Goal: Navigation & Orientation: Understand site structure

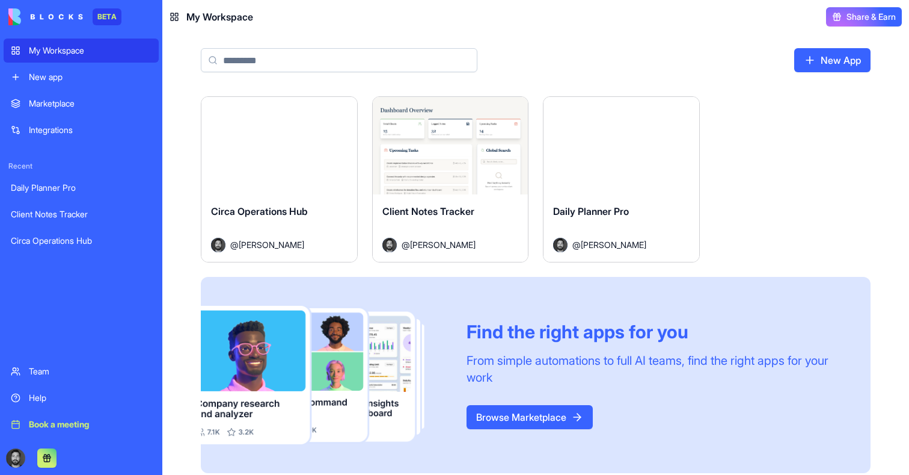
click at [336, 140] on div "Launch" at bounding box center [279, 145] width 156 height 97
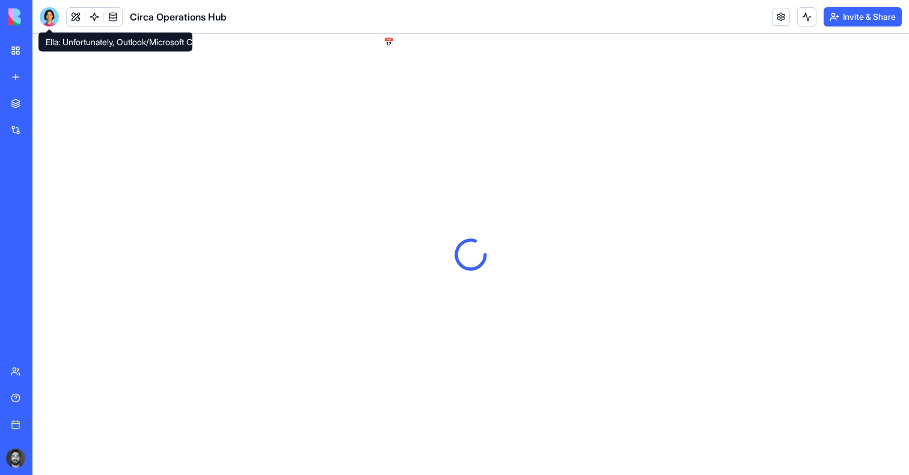
click at [51, 18] on div at bounding box center [49, 16] width 19 height 19
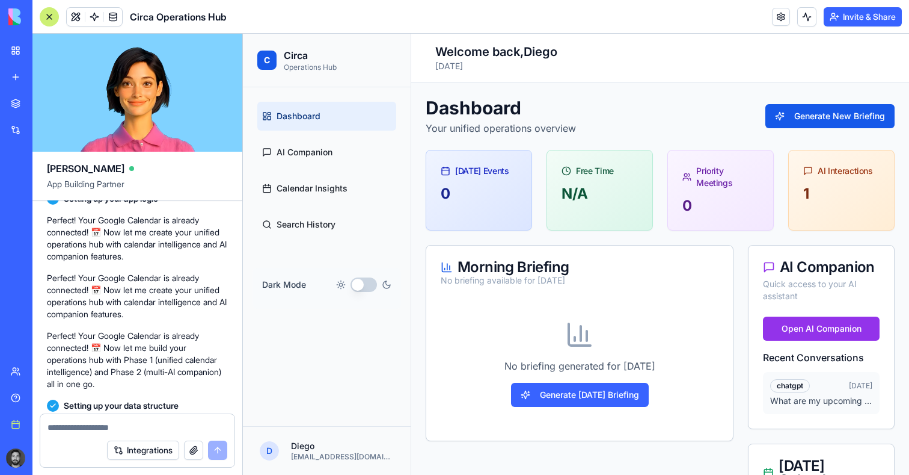
scroll to position [704, 0]
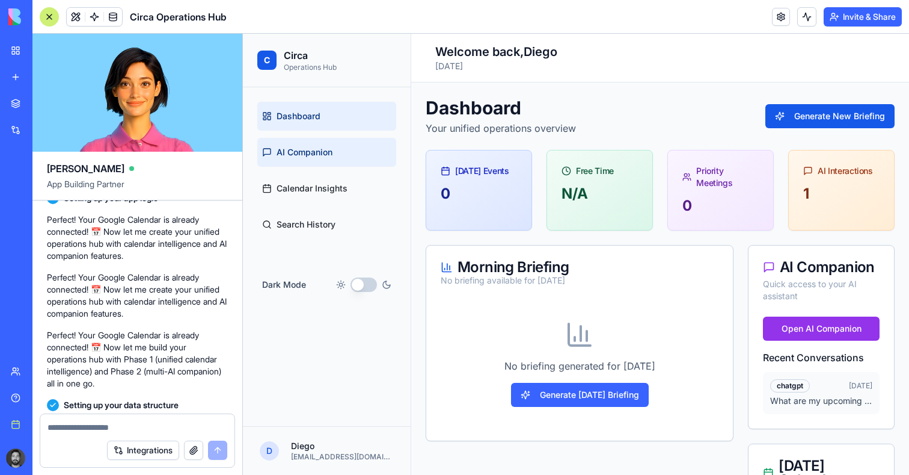
click at [306, 156] on span "AI Companion" at bounding box center [305, 152] width 56 height 12
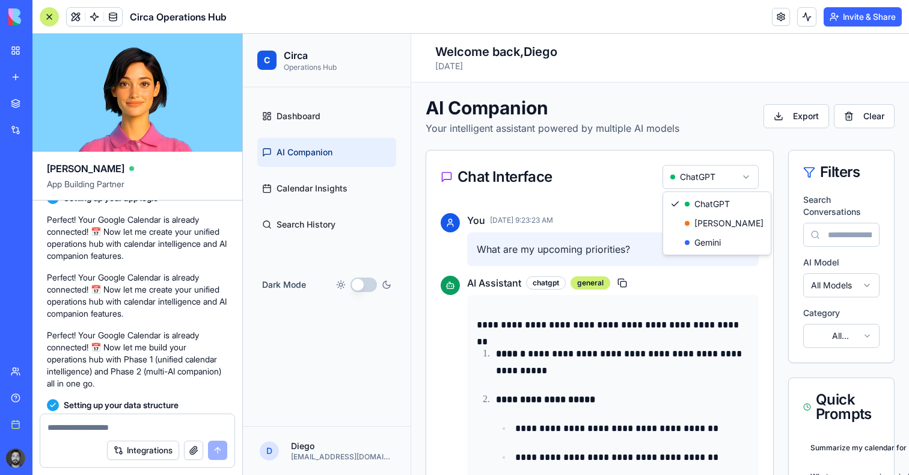
click at [708, 173] on html "**********" at bounding box center [576, 254] width 666 height 441
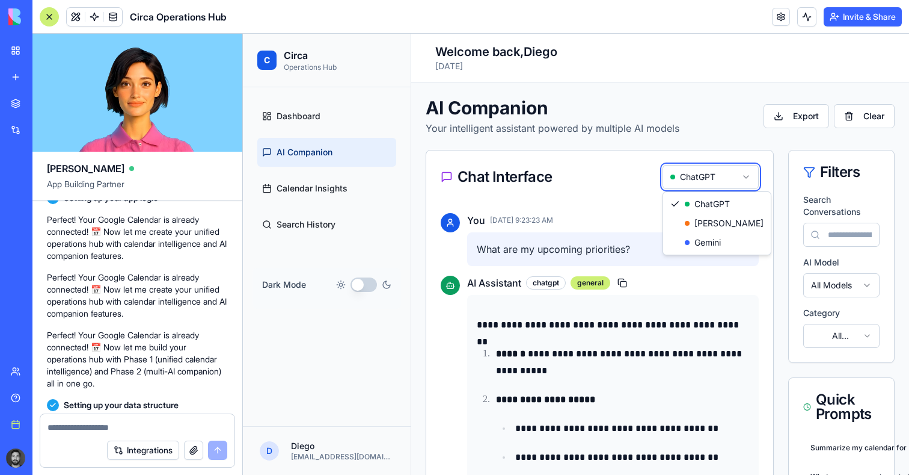
click at [710, 174] on html "**********" at bounding box center [576, 254] width 666 height 441
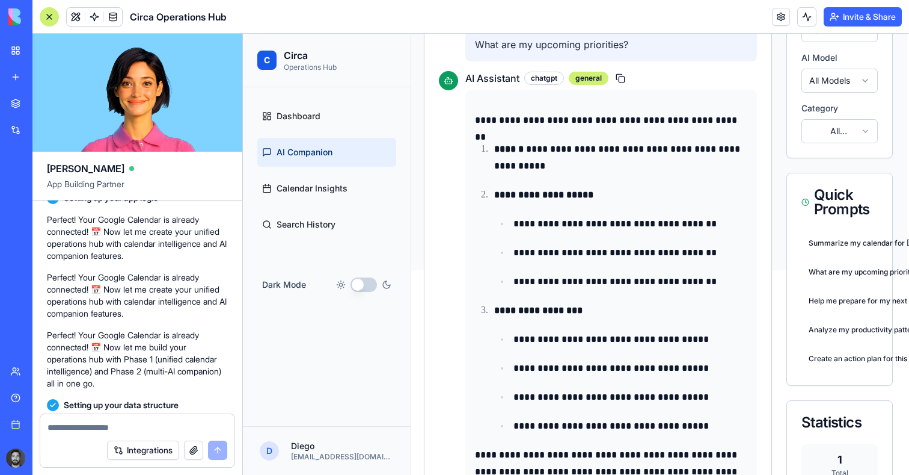
scroll to position [221, 2]
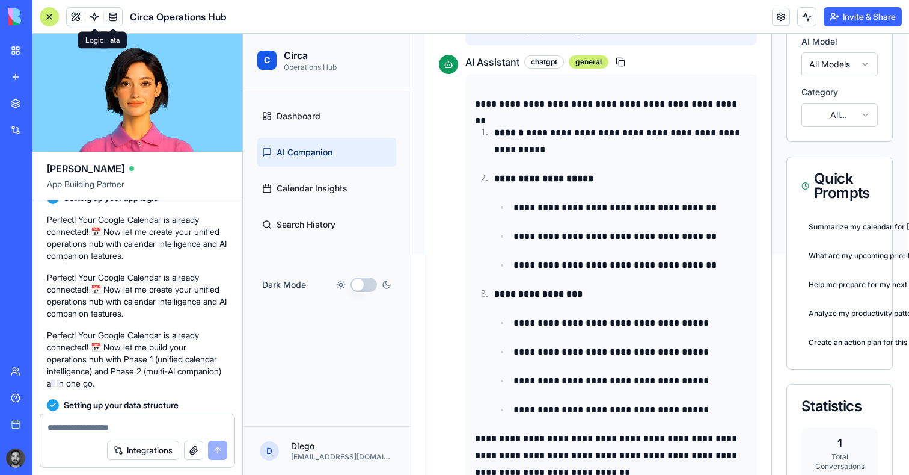
click at [99, 10] on link at bounding box center [94, 17] width 18 height 18
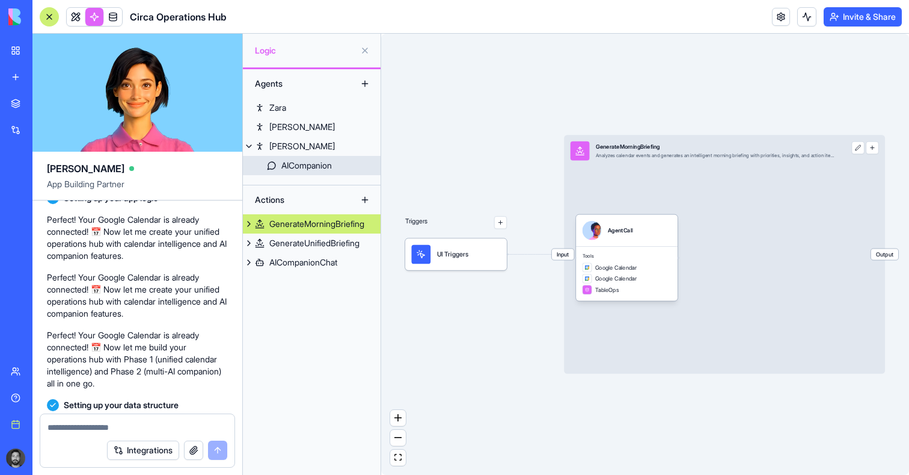
click at [306, 160] on div "AICompanion" at bounding box center [306, 165] width 51 height 12
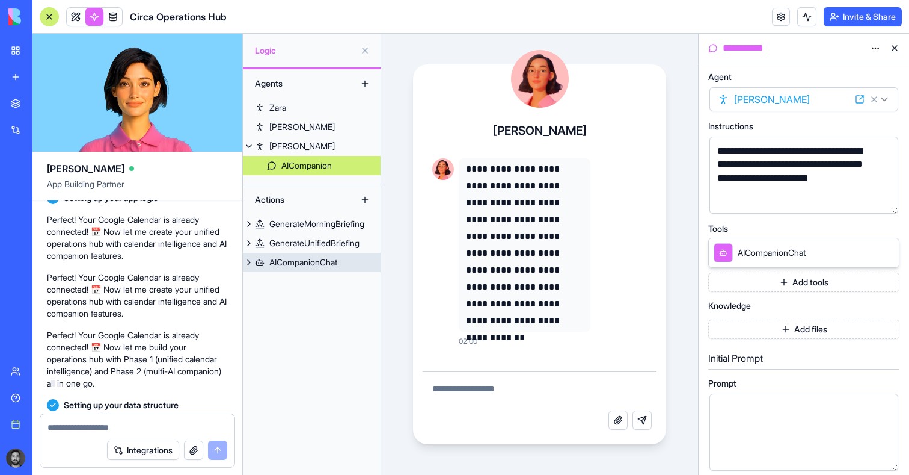
click at [328, 256] on div "AICompanionChat" at bounding box center [303, 262] width 68 height 12
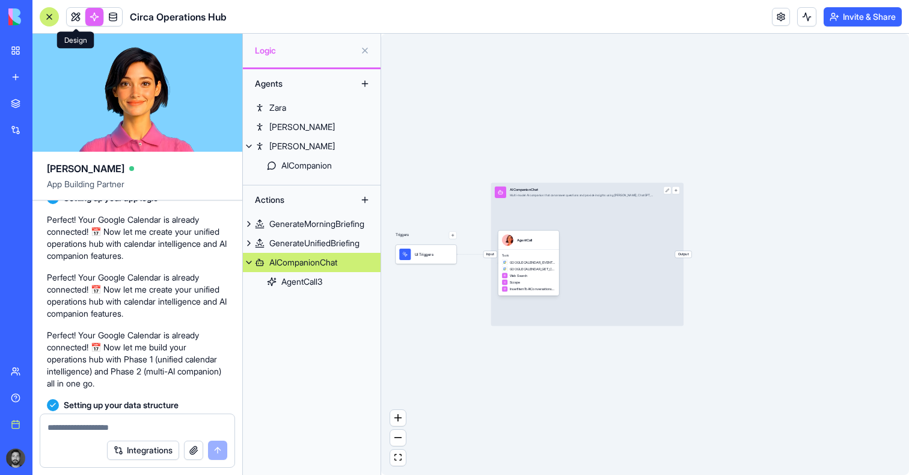
click at [75, 16] on link at bounding box center [76, 17] width 18 height 18
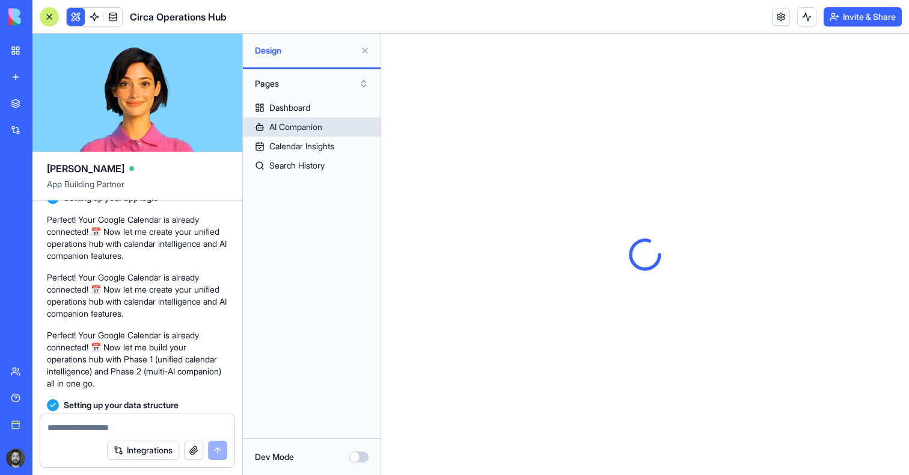
click at [304, 126] on div "AI Companion" at bounding box center [295, 127] width 53 height 12
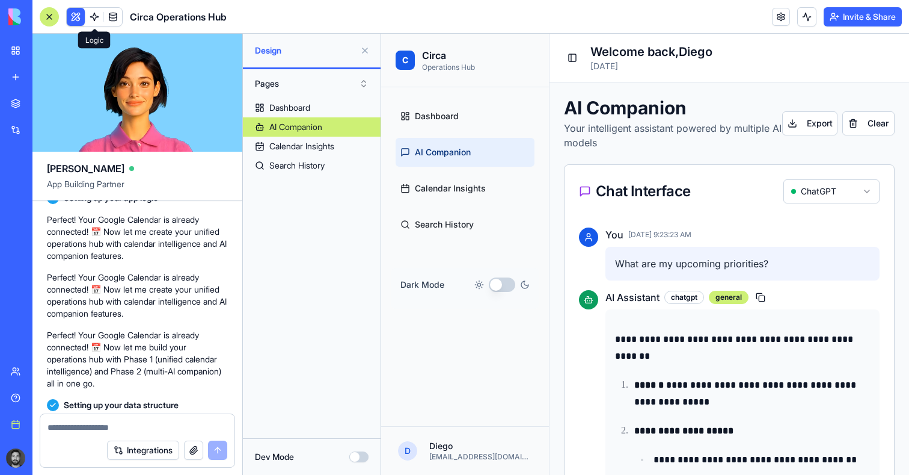
click at [100, 14] on link at bounding box center [94, 17] width 18 height 18
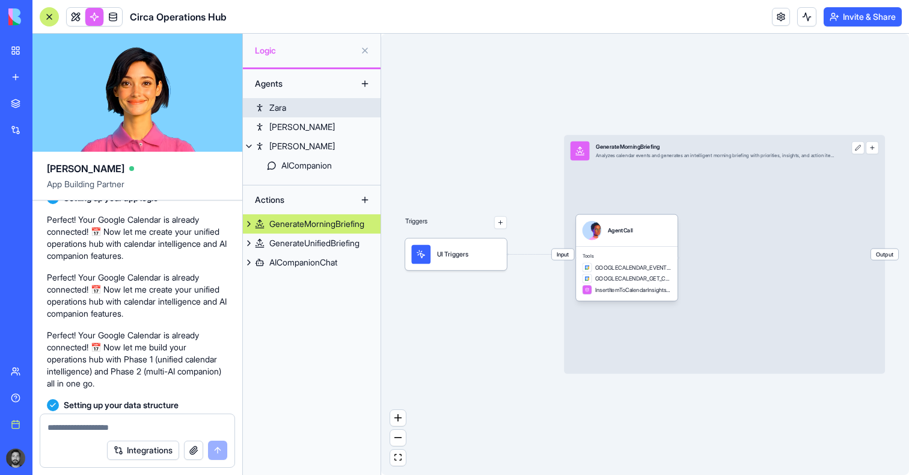
click at [335, 109] on link "Zara" at bounding box center [312, 107] width 138 height 19
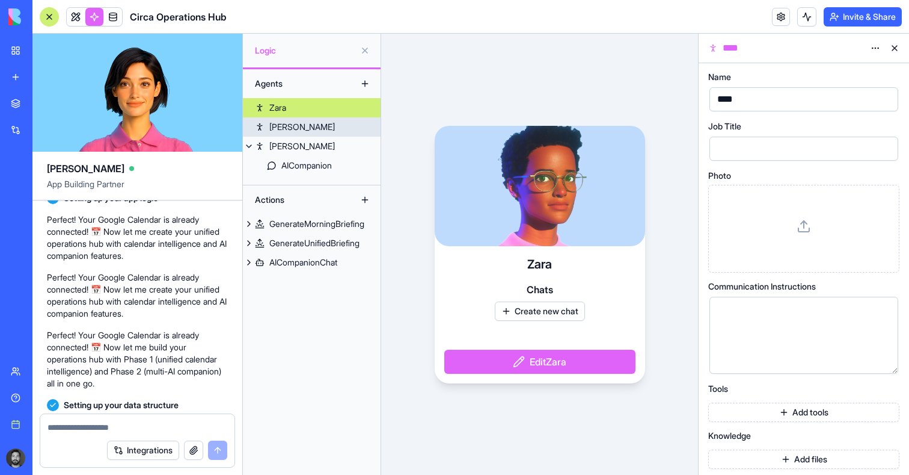
click at [329, 124] on link "[PERSON_NAME]" at bounding box center [312, 126] width 138 height 19
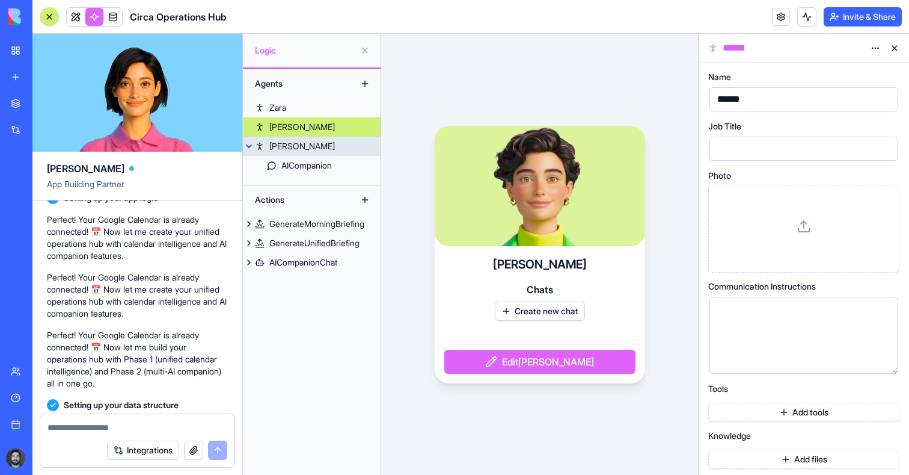
click at [323, 144] on link "[PERSON_NAME]" at bounding box center [312, 146] width 138 height 19
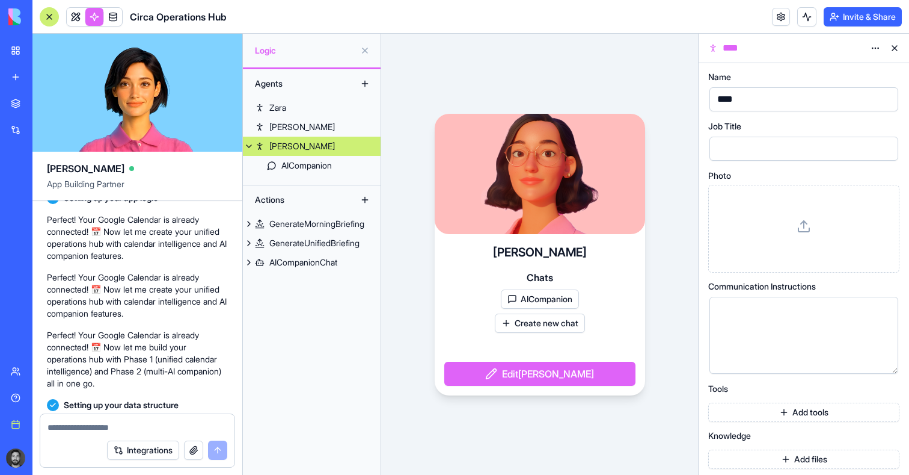
click at [320, 176] on div "Agents [PERSON_NAME] AICompanion Actions GenerateMorningBriefing GenerateUnifie…" at bounding box center [312, 271] width 138 height 405
click at [325, 171] on div "AICompanion" at bounding box center [306, 165] width 51 height 12
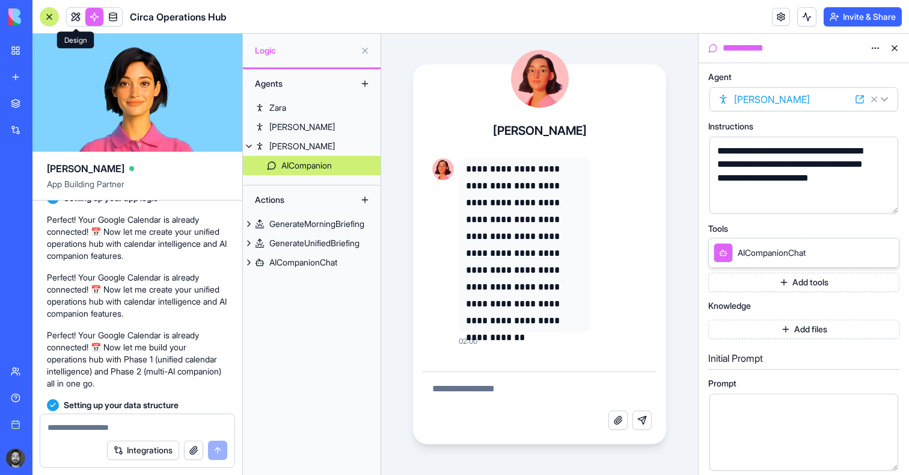
click at [72, 18] on link at bounding box center [76, 17] width 18 height 18
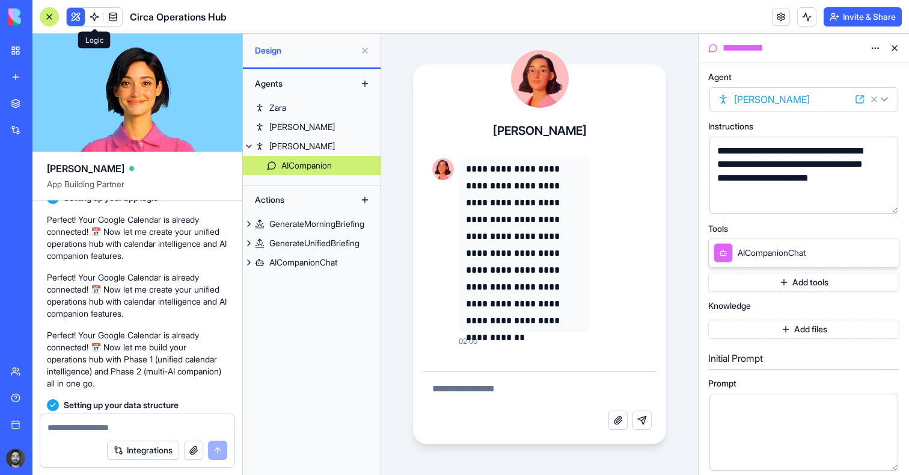
click at [89, 18] on link at bounding box center [94, 17] width 18 height 18
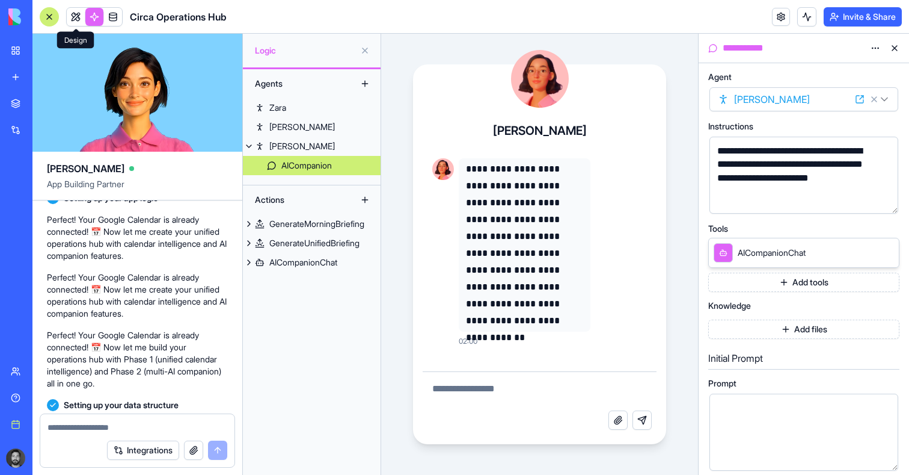
click at [76, 18] on link at bounding box center [76, 17] width 18 height 18
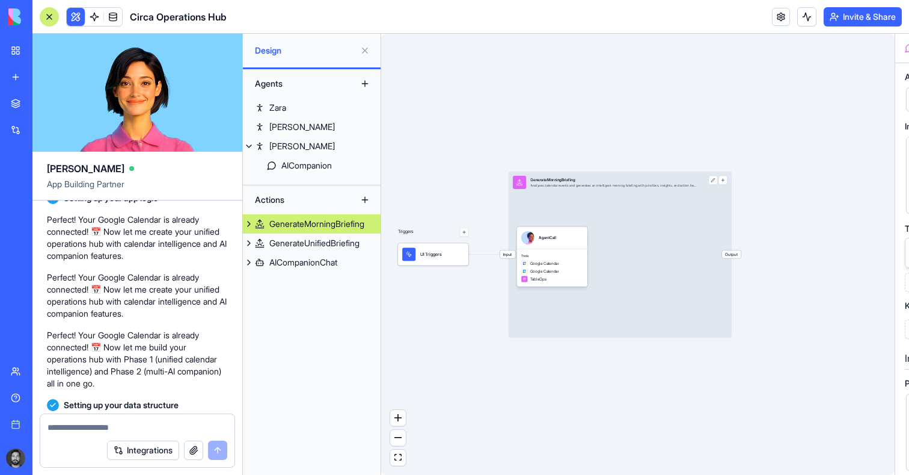
click at [76, 18] on button at bounding box center [76, 17] width 18 height 18
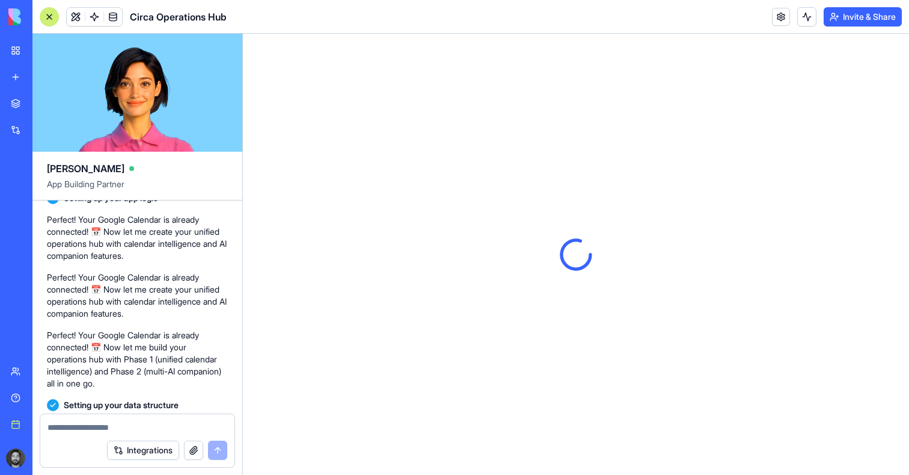
click at [54, 20] on div at bounding box center [49, 16] width 19 height 19
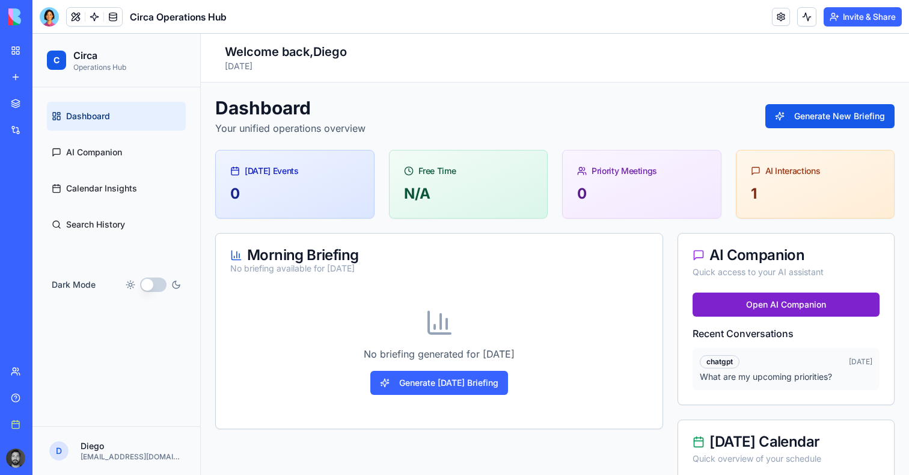
click at [795, 297] on button "Open AI Companion" at bounding box center [786, 304] width 187 height 24
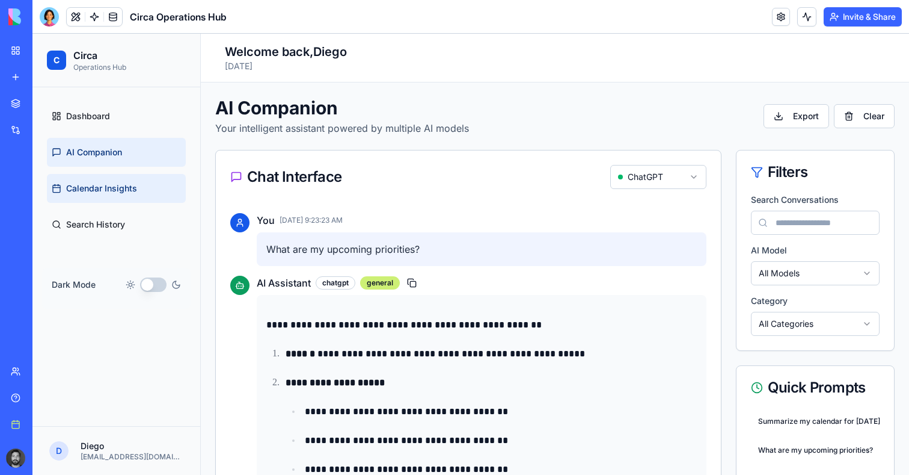
click at [118, 188] on span "Calendar Insights" at bounding box center [101, 188] width 71 height 12
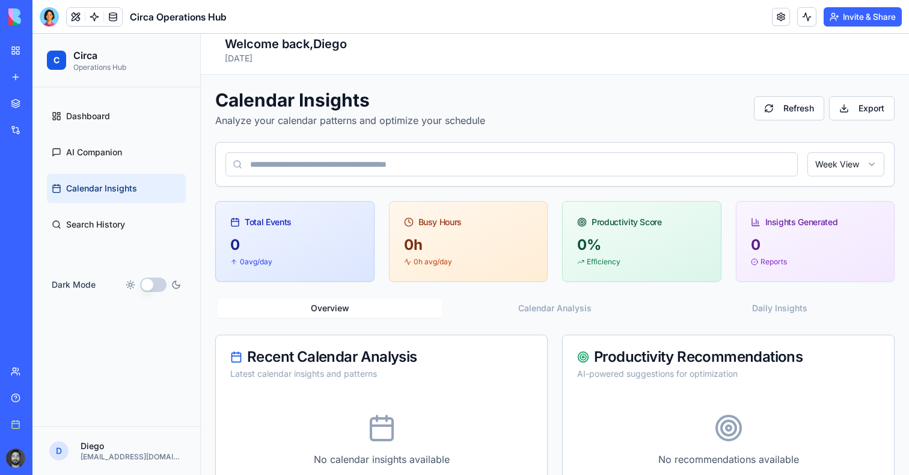
scroll to position [8, 0]
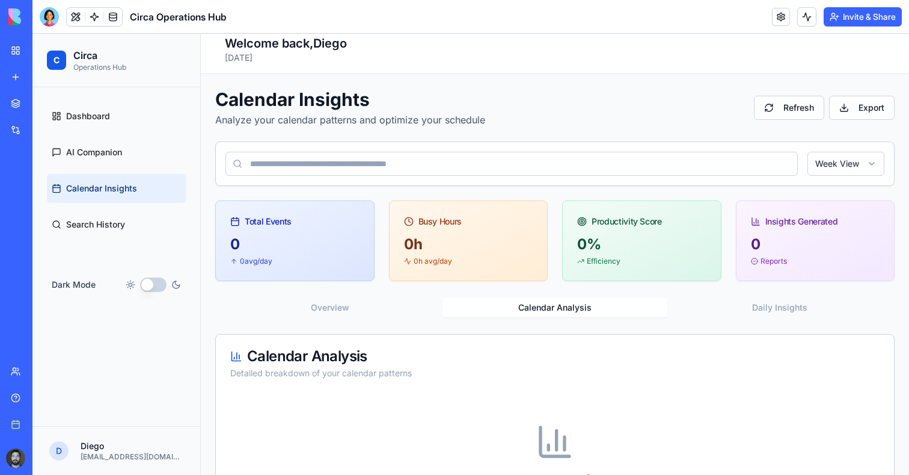
click at [539, 298] on button "Calendar Analysis" at bounding box center [555, 307] width 225 height 19
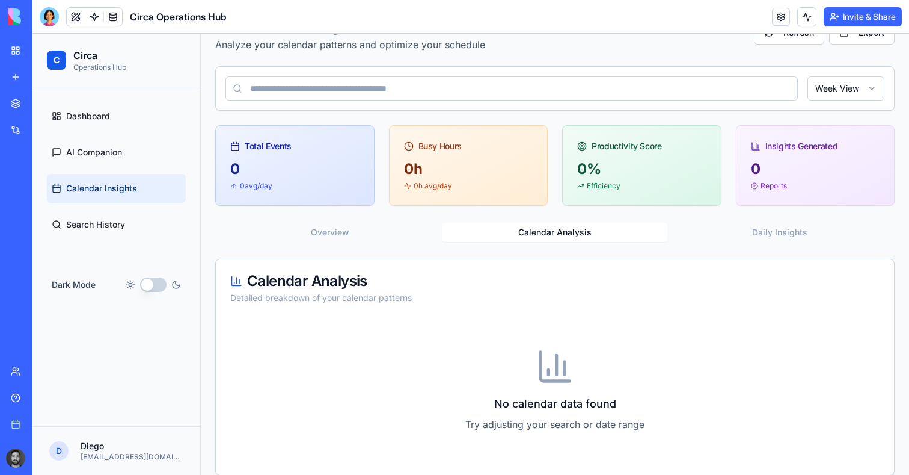
scroll to position [99, 0]
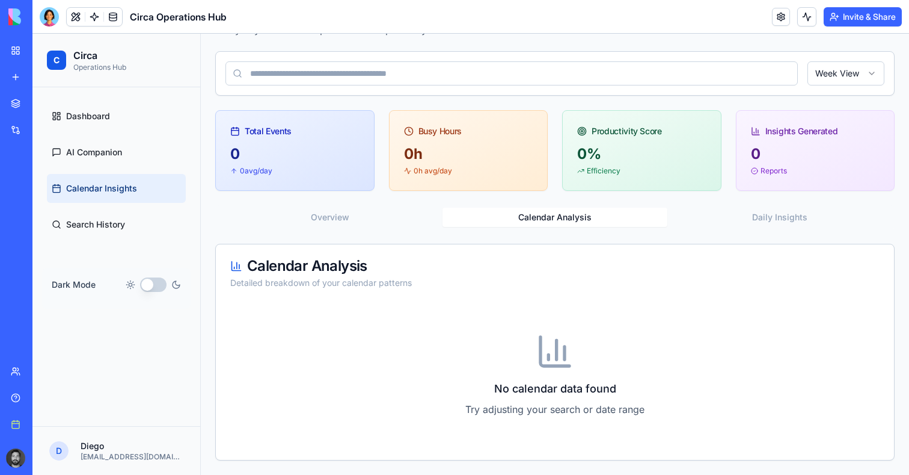
click at [766, 229] on div "Overview Calendar Analysis Daily Insights Calendar Analysis Detailed breakdown …" at bounding box center [555, 332] width 680 height 255
click at [766, 221] on button "Daily Insights" at bounding box center [780, 216] width 225 height 19
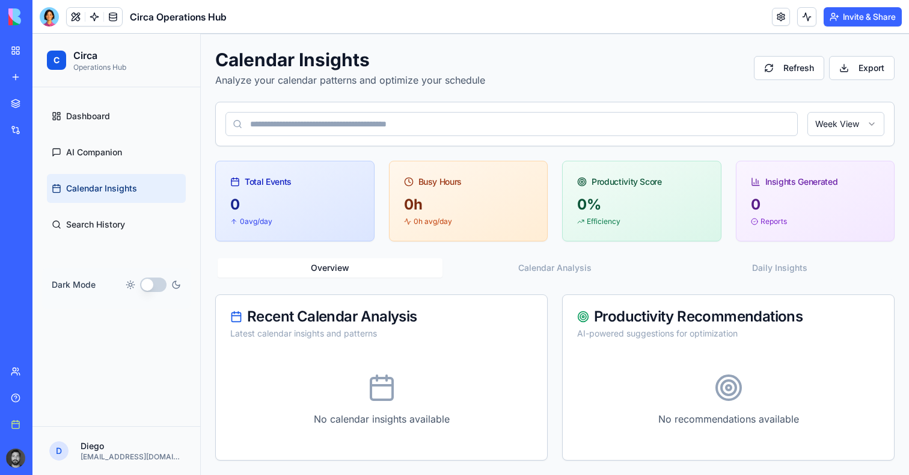
click at [346, 214] on div "Calendar Insights Analyze your calendar patterns and optimize your schedule Ref…" at bounding box center [555, 254] width 680 height 411
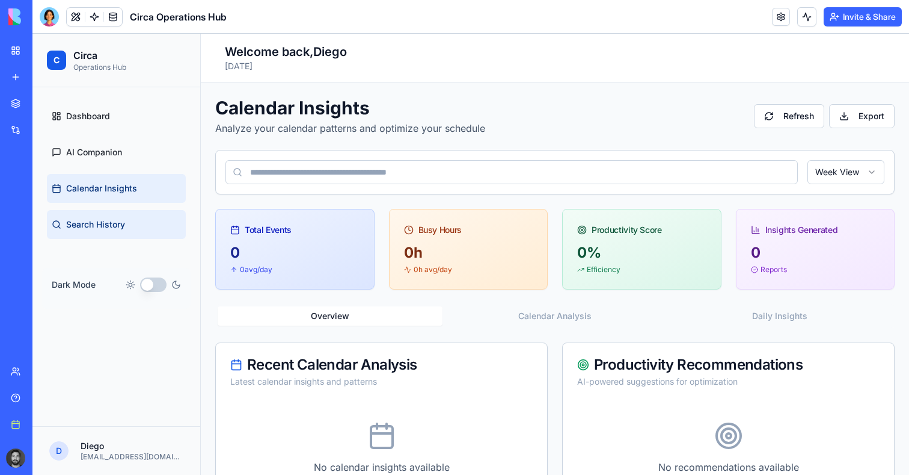
click at [88, 215] on link "Search History" at bounding box center [116, 224] width 139 height 29
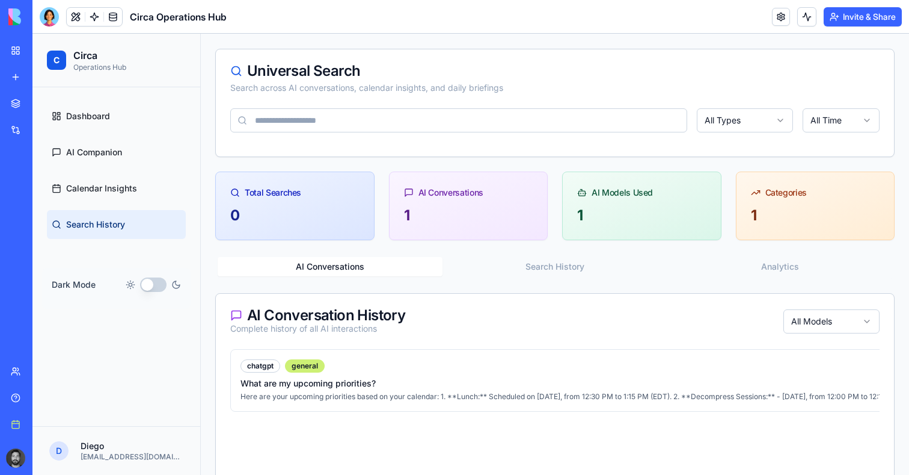
scroll to position [129, 0]
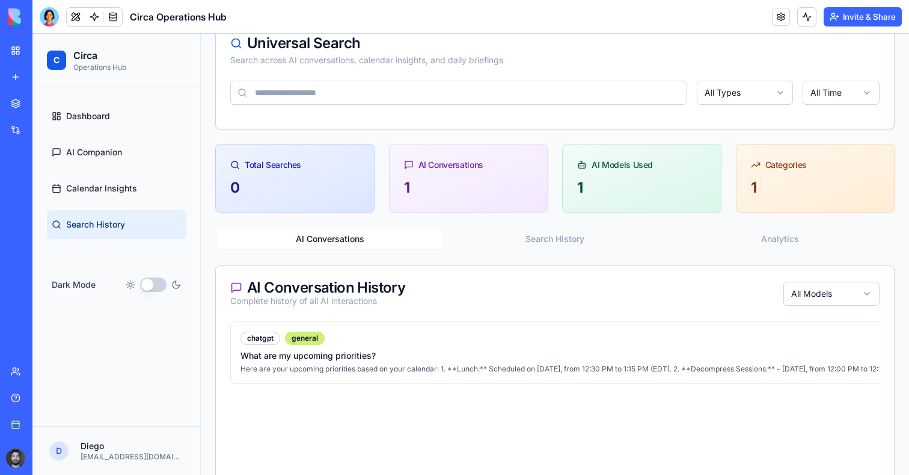
click at [565, 240] on button "Search History" at bounding box center [555, 238] width 225 height 19
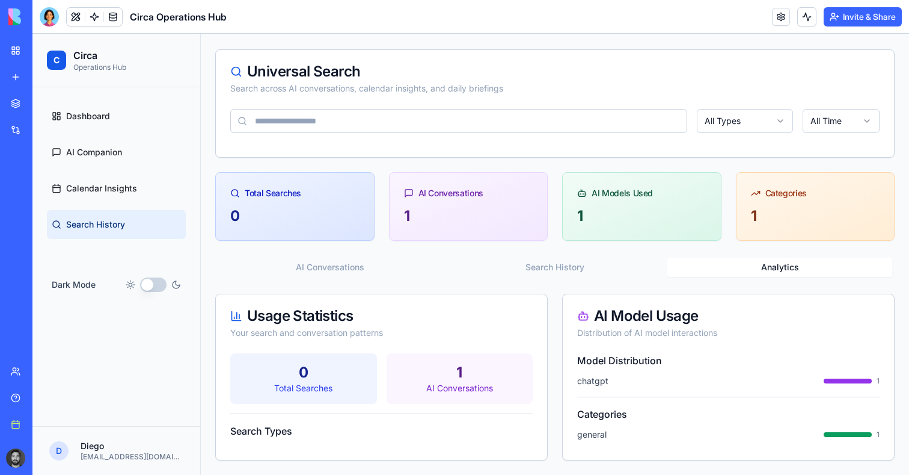
click at [770, 235] on div "Search & History Universal search across all your data and conversation history…" at bounding box center [555, 228] width 680 height 464
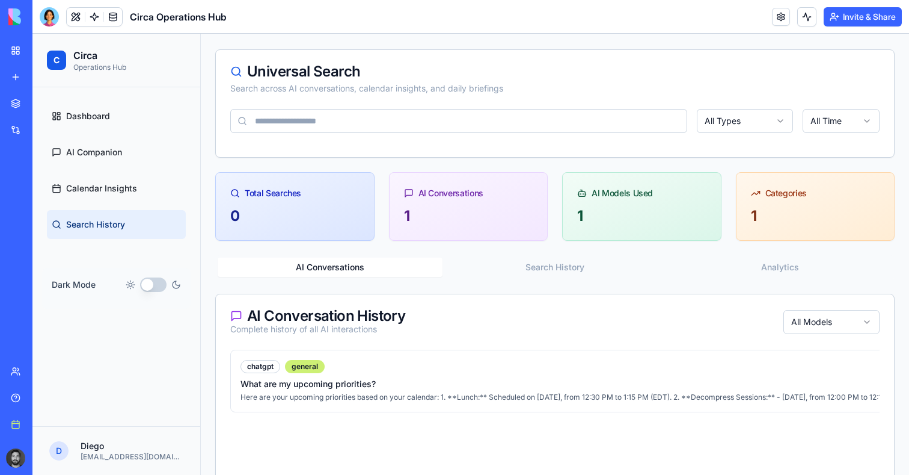
click at [350, 269] on button "AI Conversations" at bounding box center [330, 266] width 225 height 19
click at [132, 130] on link "Dashboard" at bounding box center [116, 116] width 139 height 29
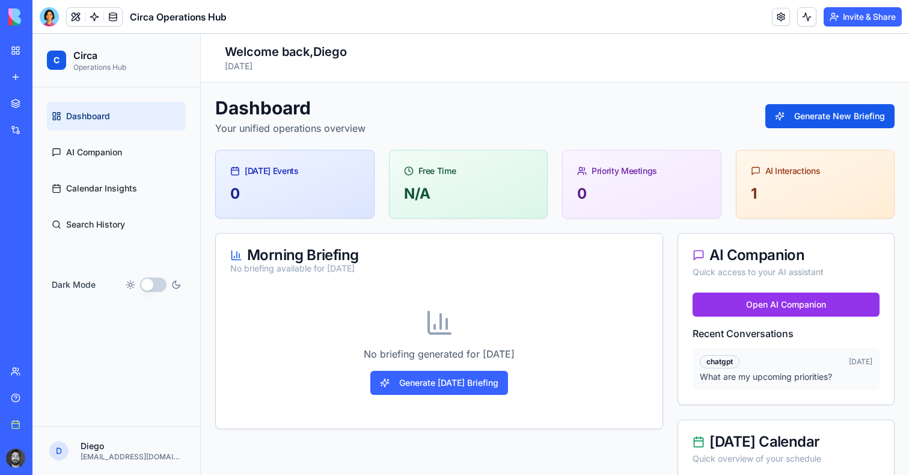
click at [49, 20] on div at bounding box center [49, 16] width 19 height 19
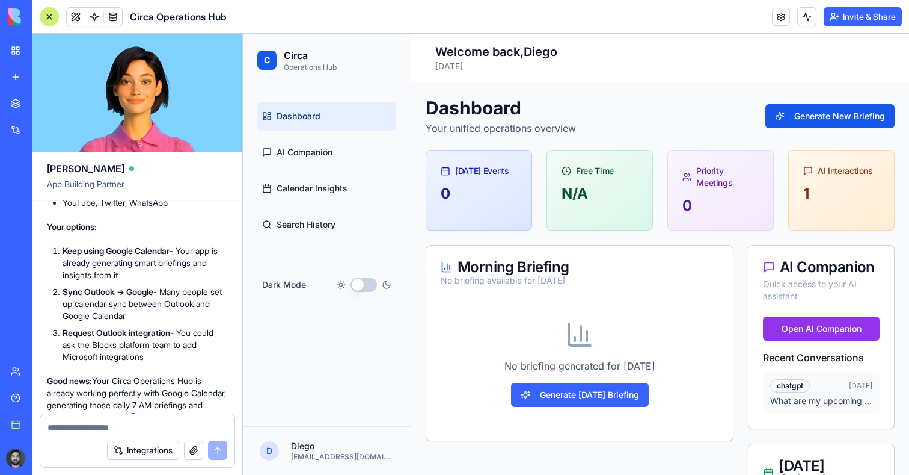
scroll to position [2352, 0]
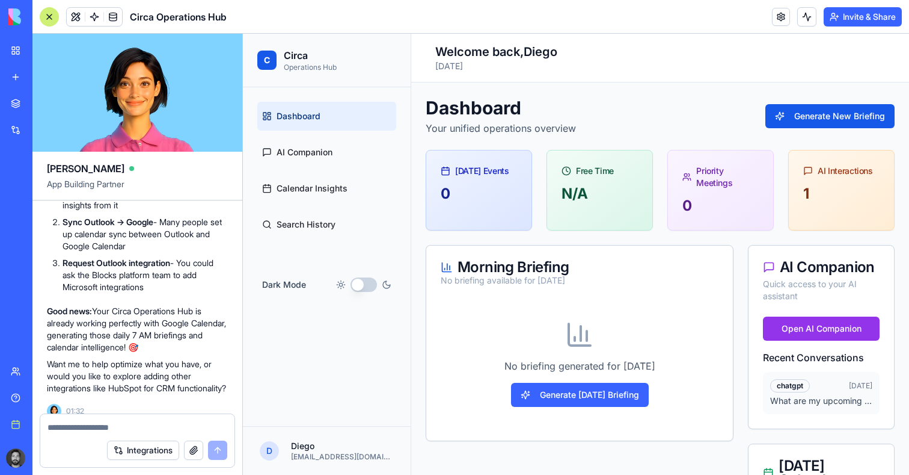
click at [50, 43] on link "My Workspace" at bounding box center [28, 50] width 48 height 24
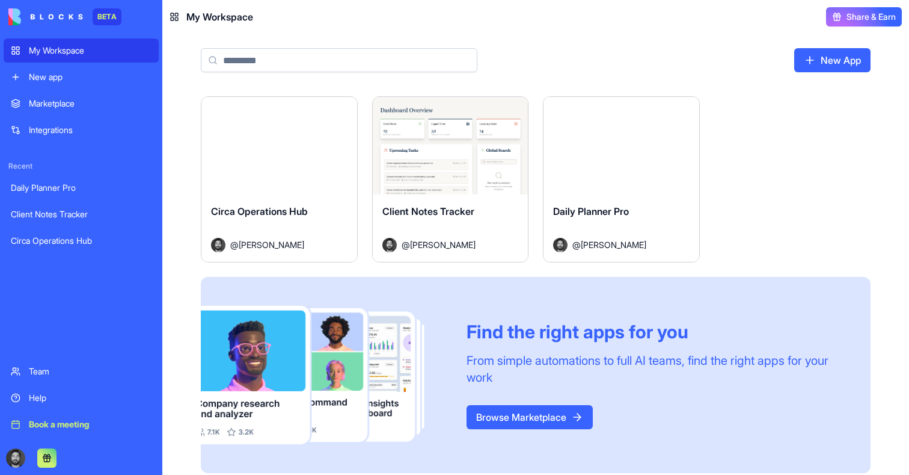
click at [612, 159] on div "Launch" at bounding box center [622, 145] width 156 height 97
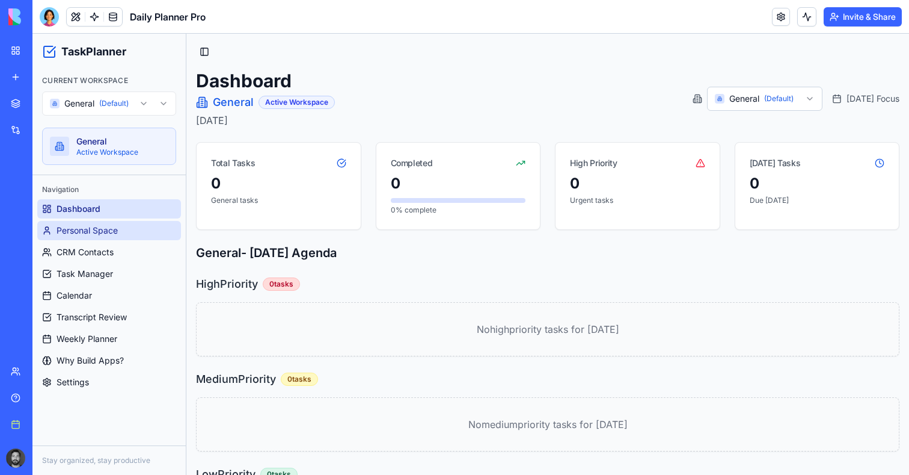
click at [106, 224] on span "Personal Space" at bounding box center [87, 230] width 61 height 12
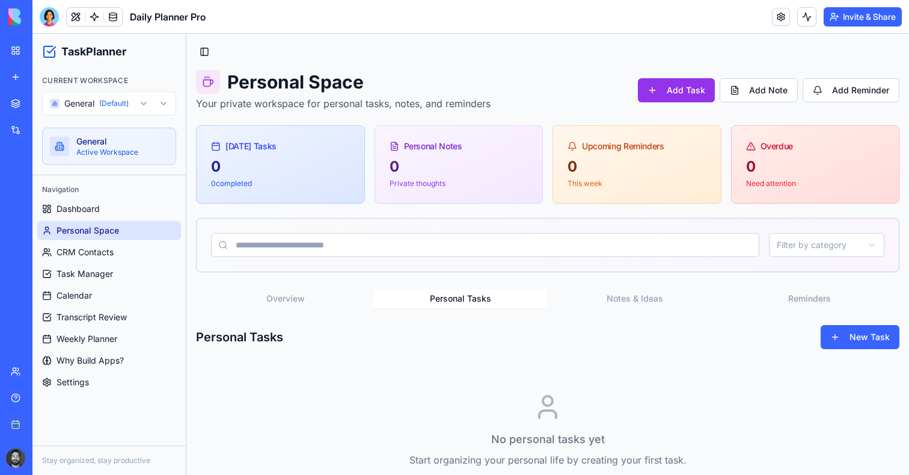
click at [461, 290] on button "Personal Tasks" at bounding box center [460, 298] width 175 height 19
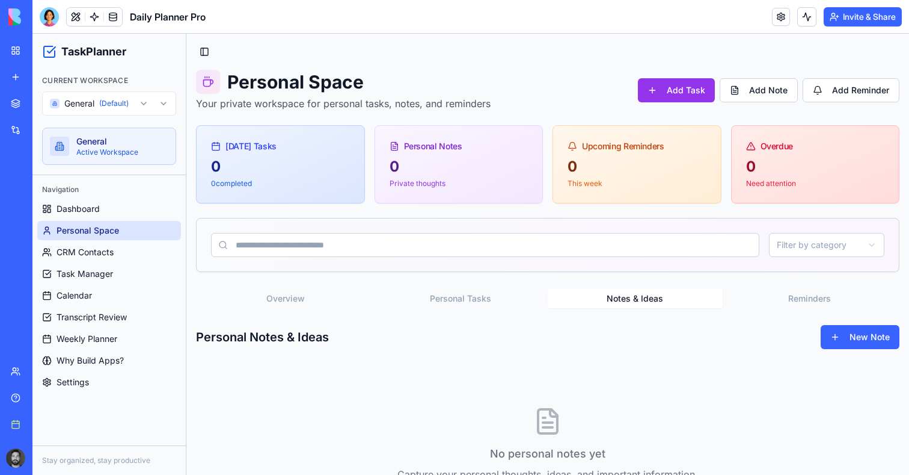
click at [650, 296] on button "Notes & Ideas" at bounding box center [635, 298] width 175 height 19
click at [784, 300] on button "Reminders" at bounding box center [810, 298] width 175 height 19
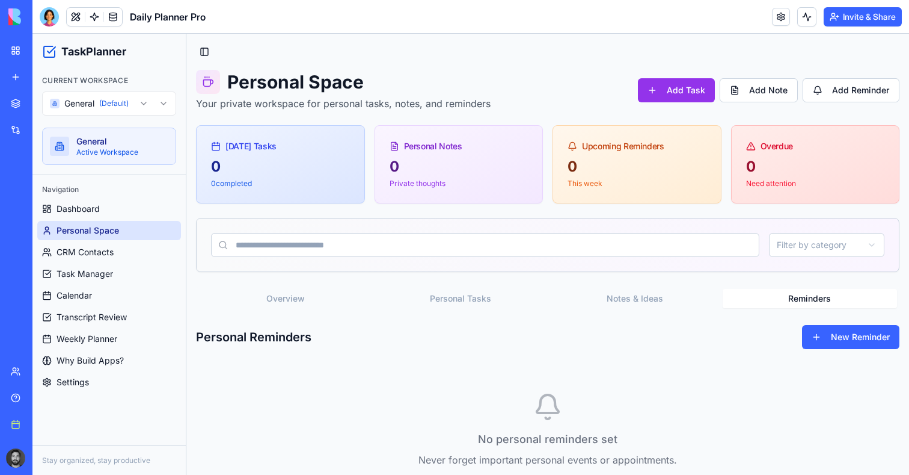
click at [334, 292] on button "Overview" at bounding box center [285, 298] width 175 height 19
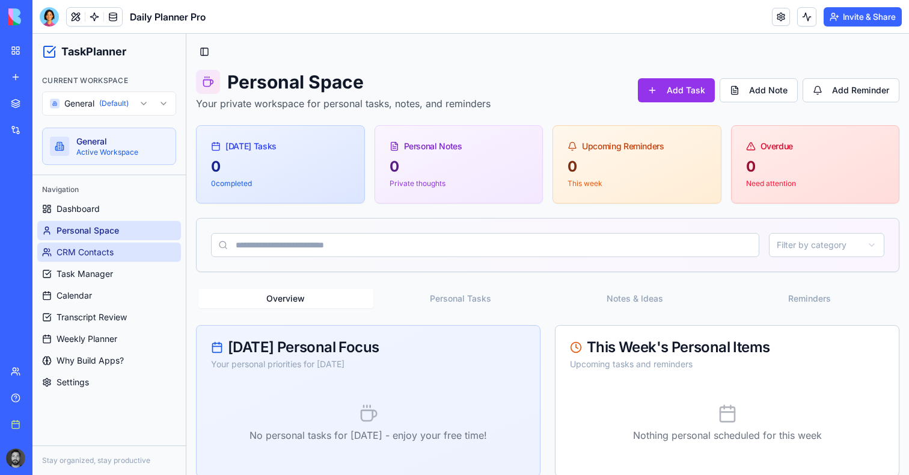
click at [102, 254] on span "CRM Contacts" at bounding box center [85, 252] width 57 height 12
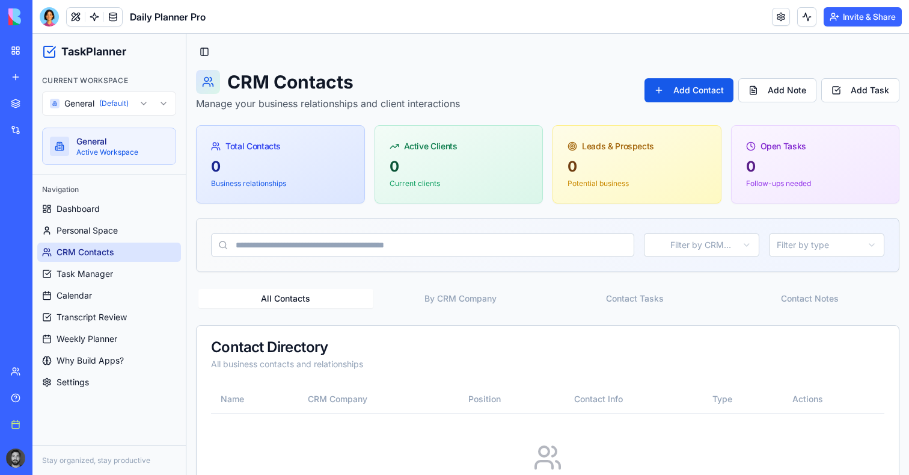
click at [465, 304] on button "By CRM Company" at bounding box center [460, 298] width 175 height 19
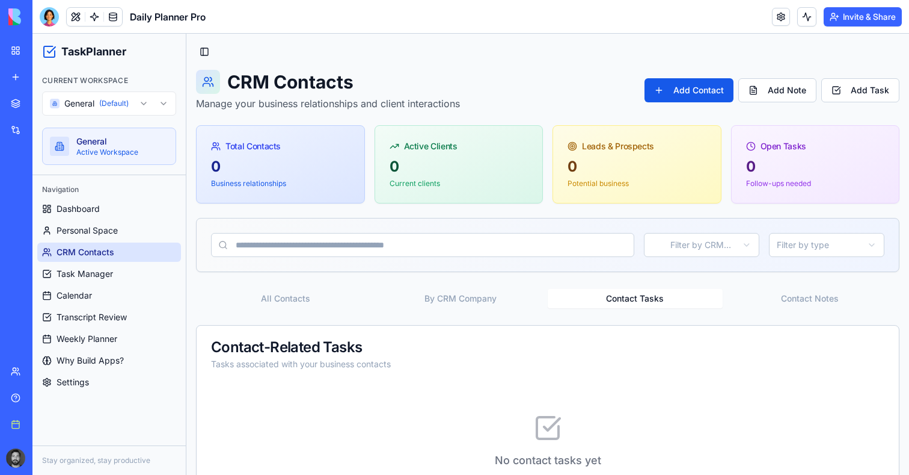
click at [630, 304] on button "Contact Tasks" at bounding box center [635, 298] width 175 height 19
click at [824, 299] on button "Contact Notes" at bounding box center [810, 298] width 175 height 19
click at [319, 292] on button "All Contacts" at bounding box center [285, 298] width 175 height 19
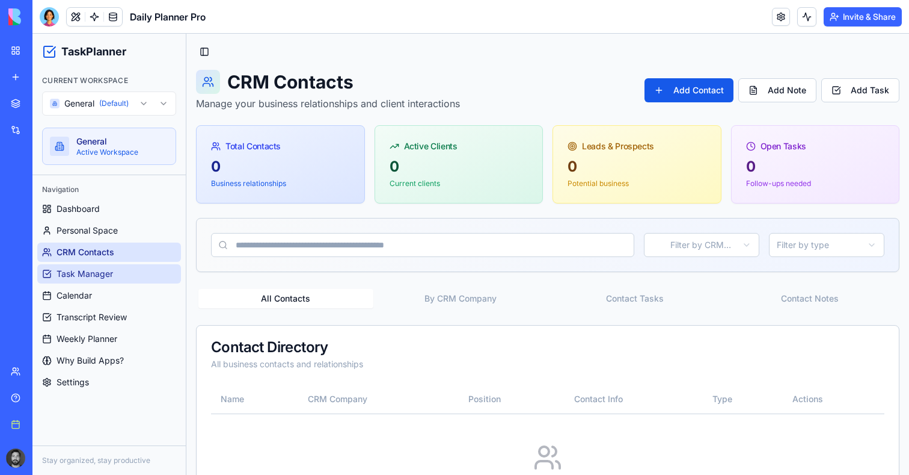
click at [105, 273] on span "Task Manager" at bounding box center [85, 274] width 57 height 12
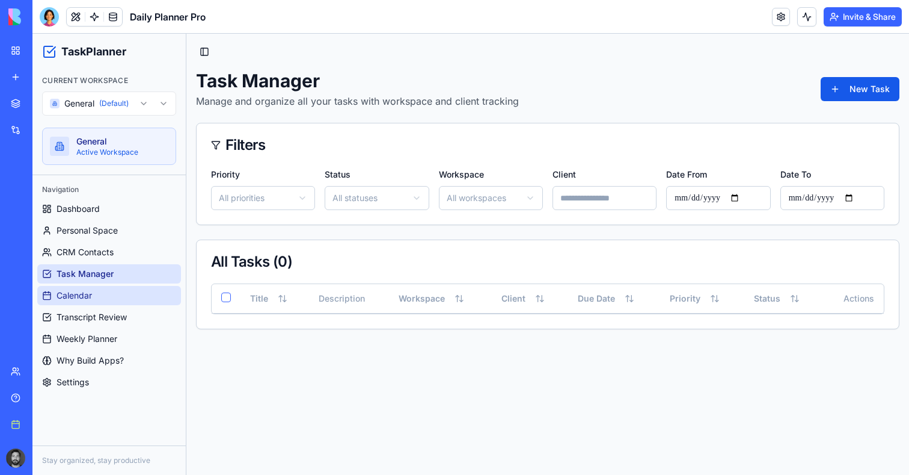
click at [103, 287] on link "Calendar" at bounding box center [109, 295] width 144 height 19
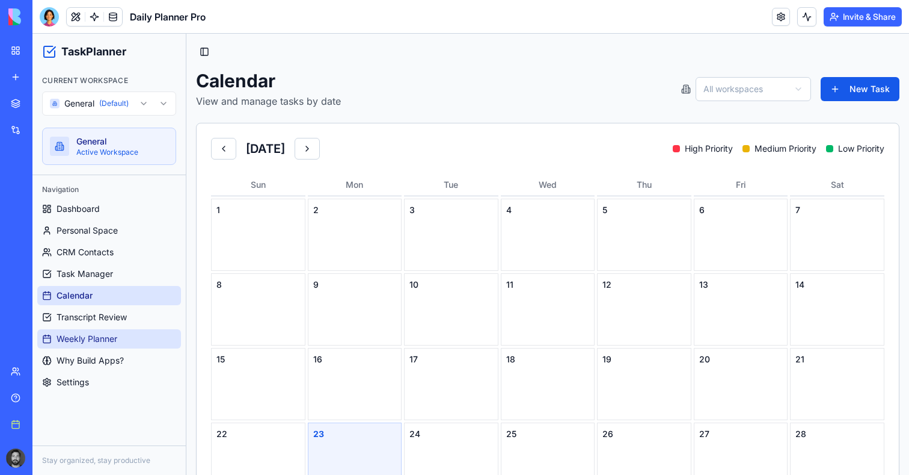
click at [102, 329] on link "Weekly Planner" at bounding box center [109, 338] width 144 height 19
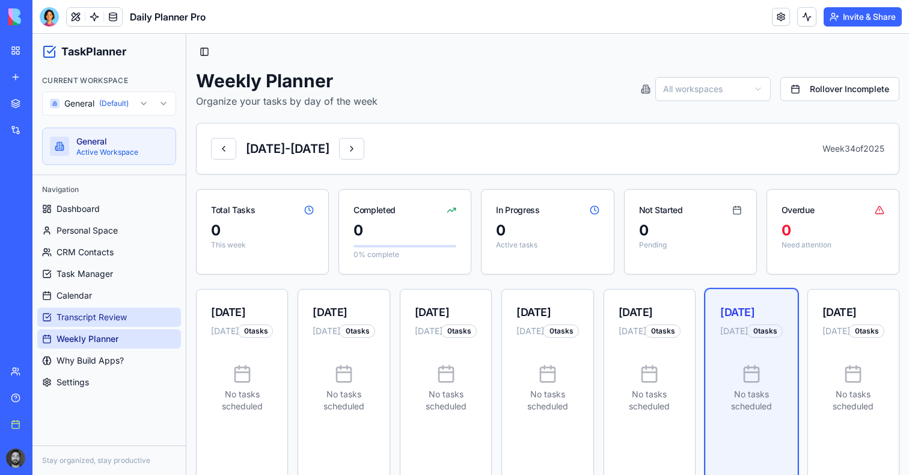
click at [106, 318] on span "Transcript Review" at bounding box center [92, 317] width 70 height 12
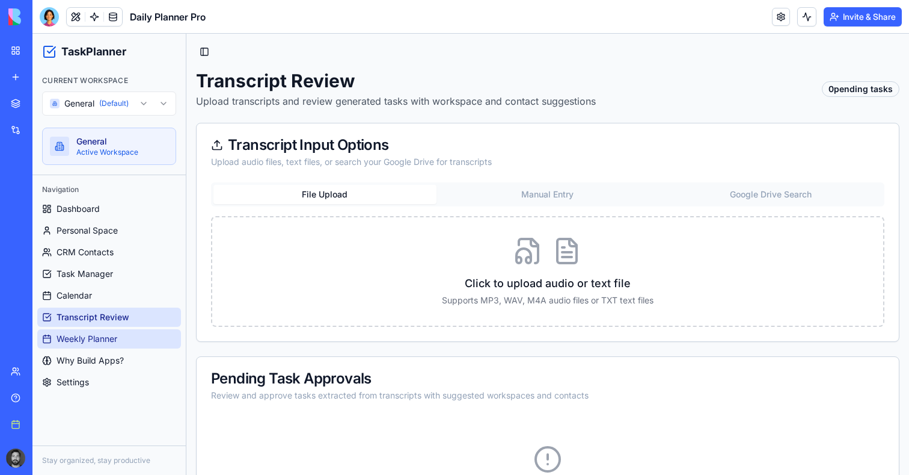
click at [100, 337] on span "Weekly Planner" at bounding box center [87, 339] width 61 height 12
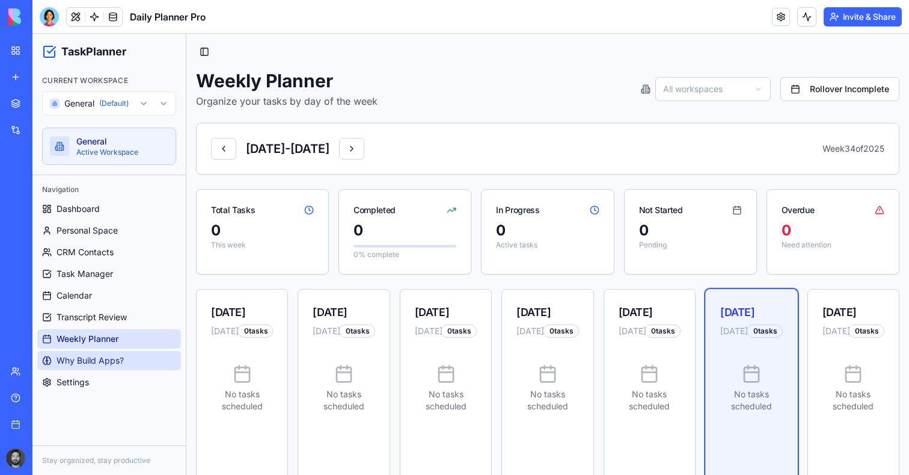
click at [106, 364] on span "Why Build Apps?" at bounding box center [90, 360] width 67 height 12
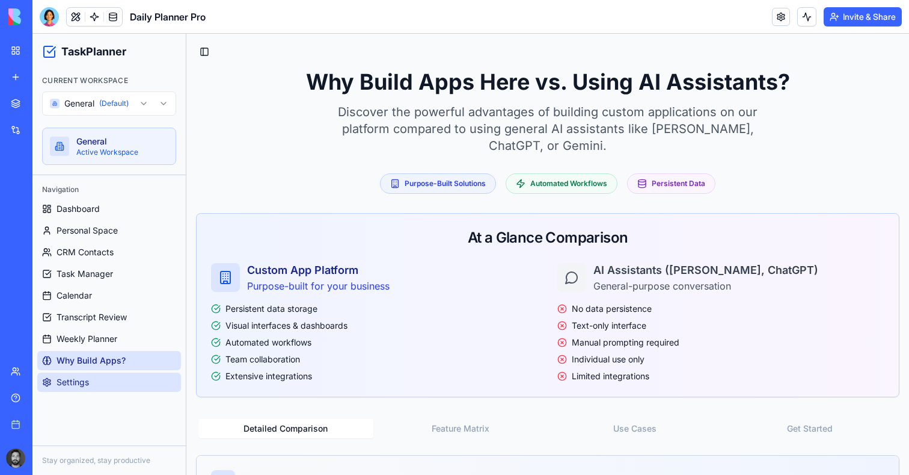
click at [82, 384] on span "Settings" at bounding box center [73, 382] width 32 height 12
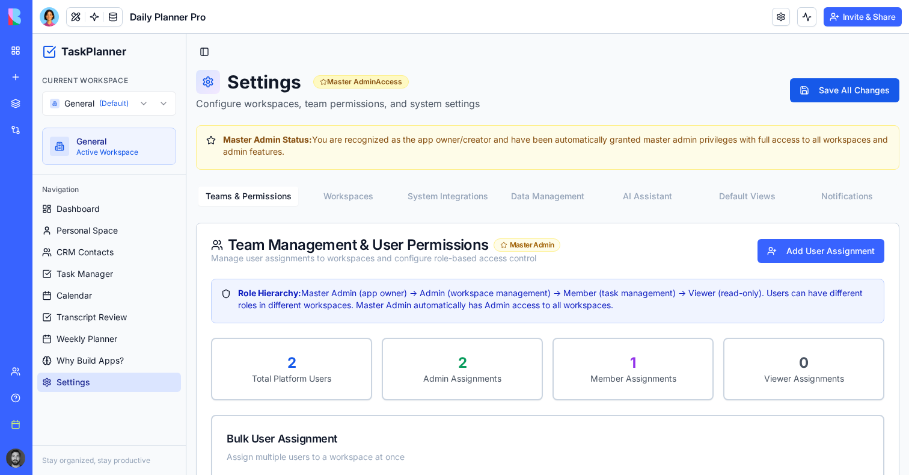
click at [350, 188] on button "Workspaces" at bounding box center [348, 195] width 100 height 19
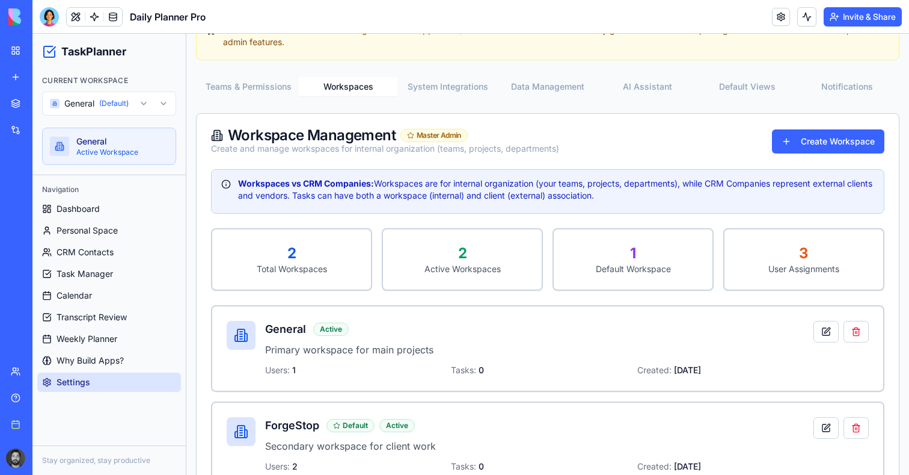
scroll to position [90, 0]
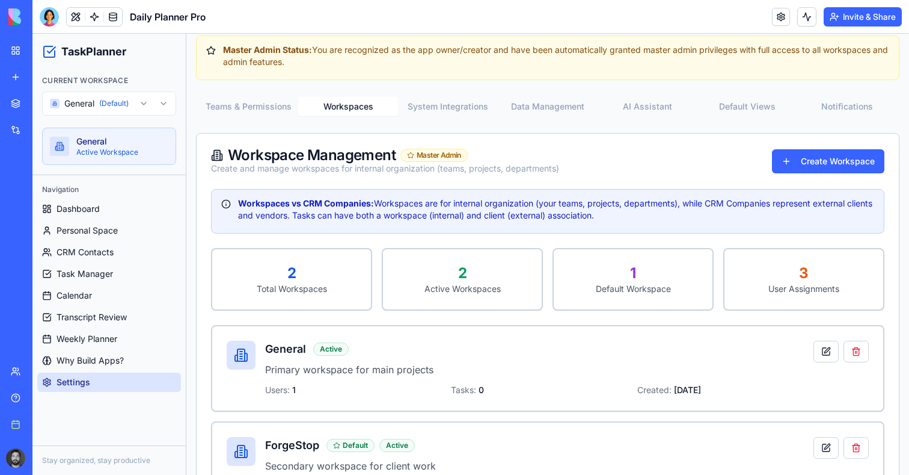
click at [453, 112] on button "System Integrations" at bounding box center [448, 106] width 100 height 19
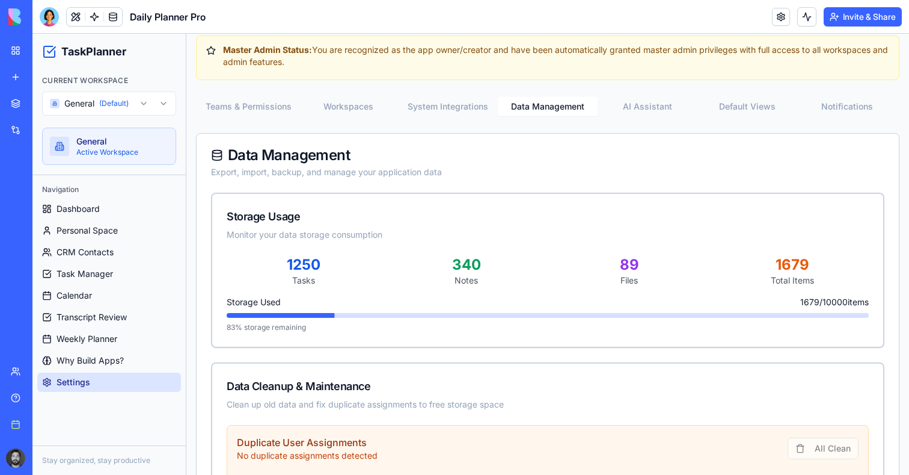
click at [515, 108] on button "Data Management" at bounding box center [548, 106] width 100 height 19
click at [590, 106] on button "Data Management" at bounding box center [548, 106] width 100 height 19
click at [619, 101] on button "AI Assistant" at bounding box center [648, 106] width 100 height 19
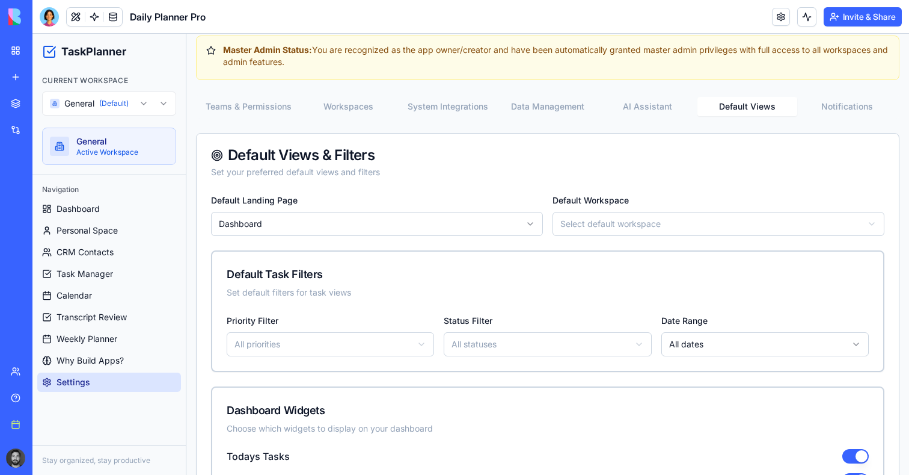
click at [736, 99] on button "Default Views" at bounding box center [748, 106] width 100 height 19
click at [832, 115] on button "Notifications" at bounding box center [848, 106] width 100 height 19
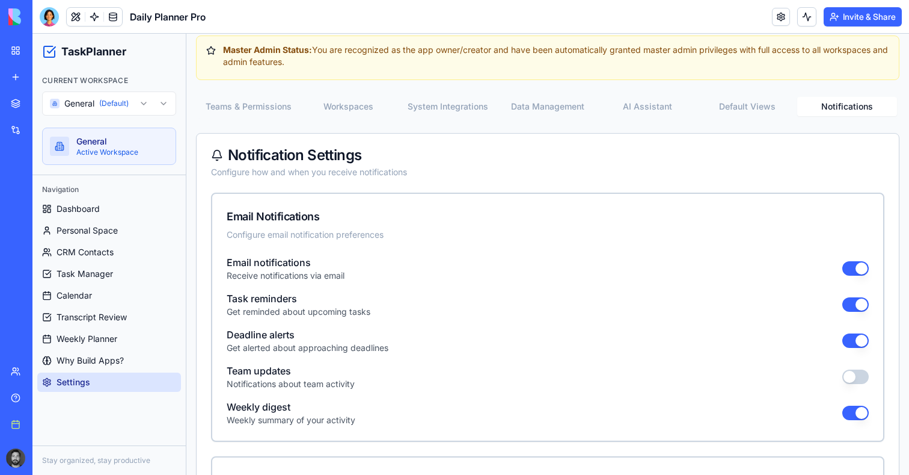
scroll to position [0, 0]
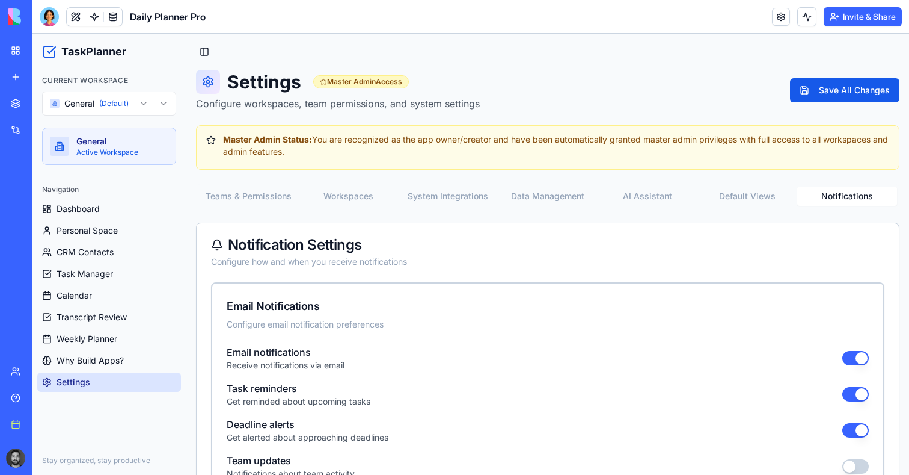
click at [13, 467] on div at bounding box center [16, 458] width 25 height 34
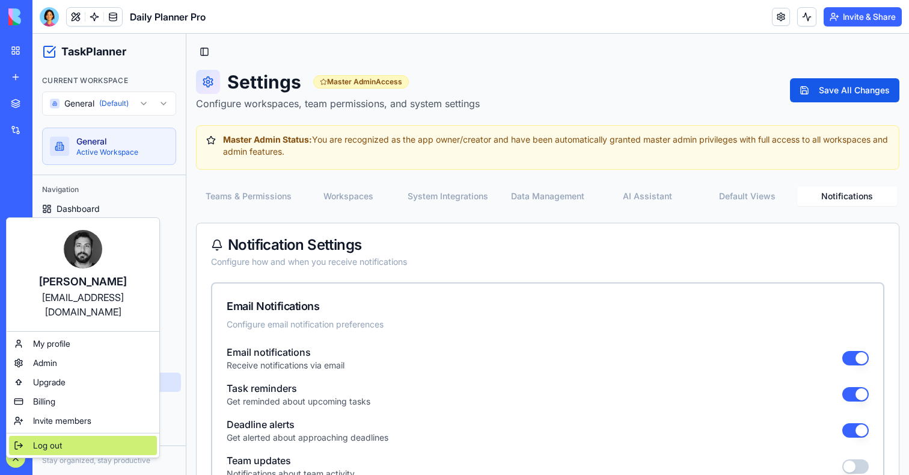
click at [45, 439] on span "Log out" at bounding box center [47, 445] width 29 height 12
